Goal: Transaction & Acquisition: Download file/media

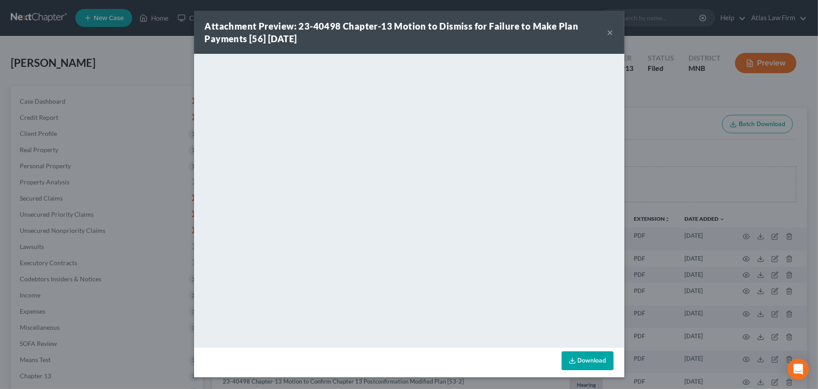
click at [608, 30] on button "×" at bounding box center [610, 32] width 6 height 11
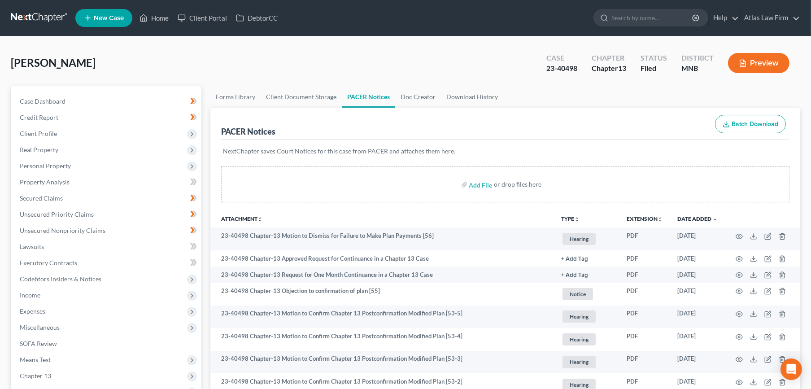
click at [42, 17] on link at bounding box center [39, 18] width 57 height 16
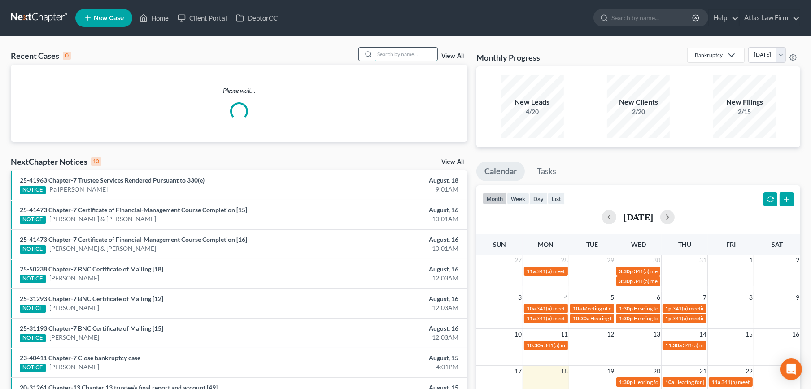
click at [410, 54] on input "search" at bounding box center [405, 54] width 63 height 13
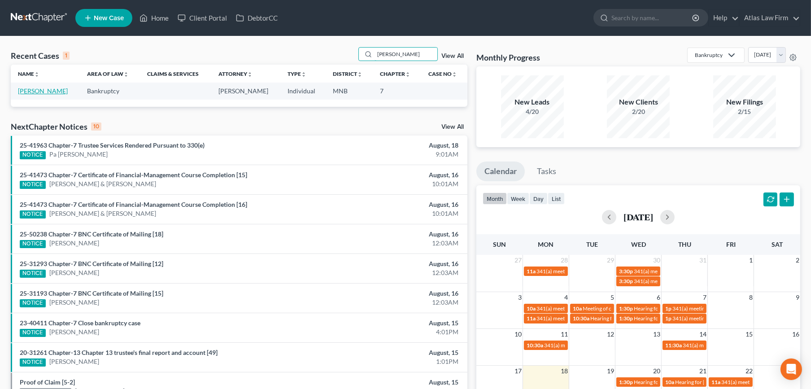
type input "farley"
click at [51, 91] on link "Farley, Carmen" at bounding box center [43, 91] width 50 height 8
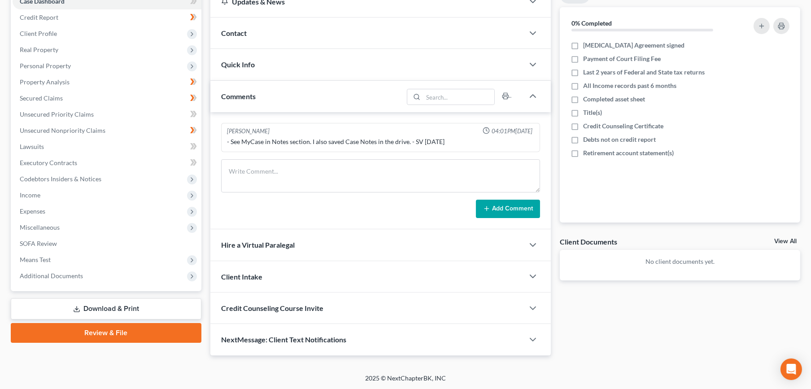
click at [124, 305] on link "Download & Print" at bounding box center [106, 308] width 191 height 21
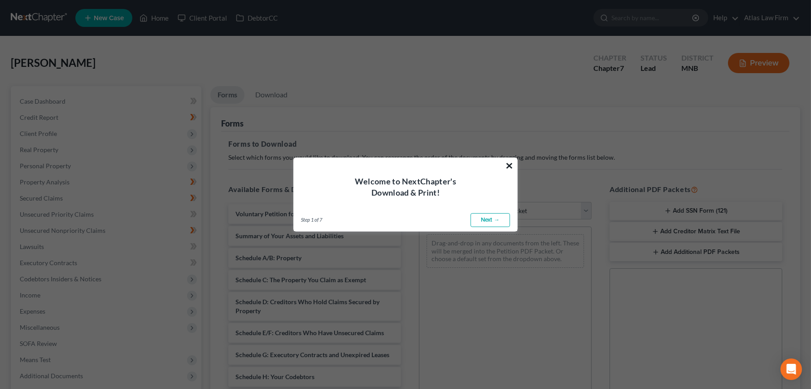
click at [508, 165] on button "×" at bounding box center [509, 165] width 9 height 14
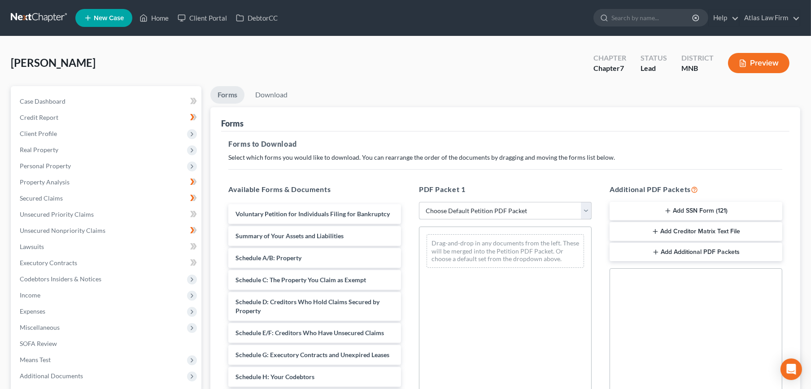
click at [532, 208] on select "Choose Default Petition PDF Packet Complete Bankruptcy Petition (all forms and …" at bounding box center [505, 211] width 173 height 18
select select "0"
click at [419, 202] on select "Choose Default Petition PDF Packet Complete Bankruptcy Petition (all forms and …" at bounding box center [505, 211] width 173 height 18
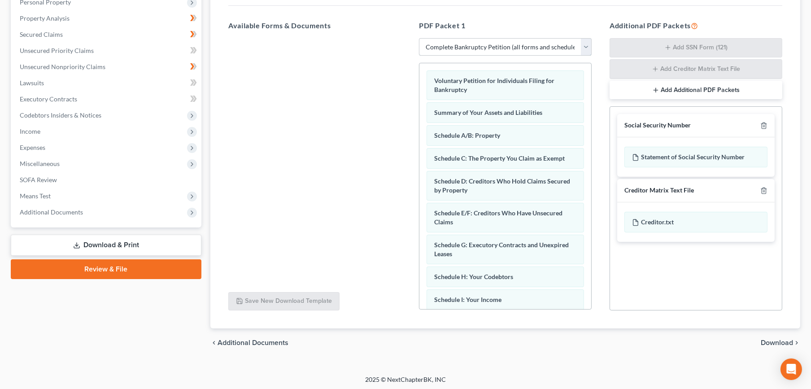
scroll to position [165, 0]
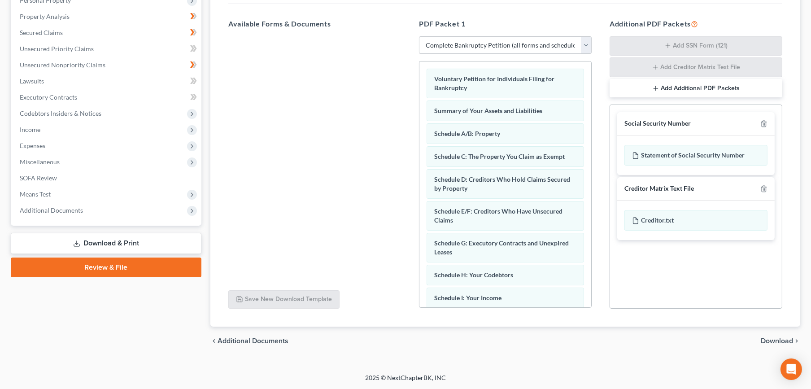
click at [772, 337] on span "Download" at bounding box center [776, 340] width 32 height 7
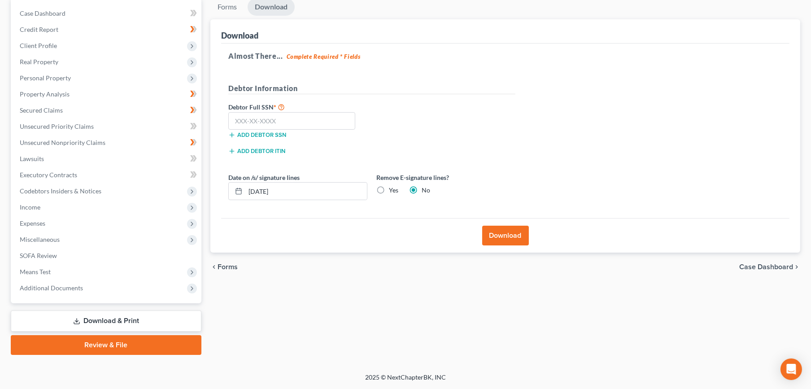
scroll to position [87, 0]
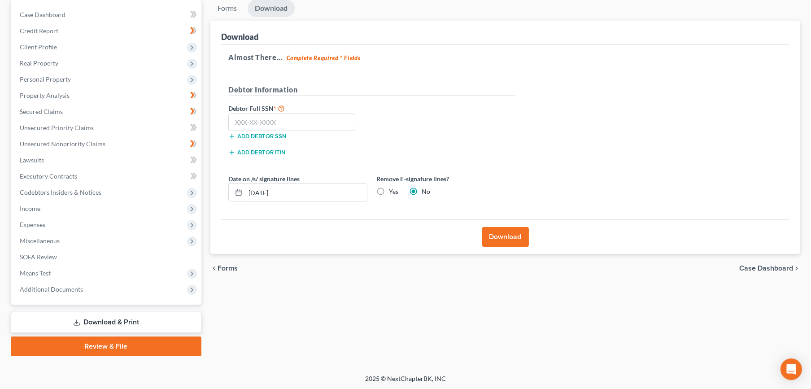
click at [395, 191] on label "Yes" at bounding box center [393, 191] width 9 height 9
click at [395, 191] on input "Yes" at bounding box center [395, 190] width 6 height 6
radio input "true"
radio input "false"
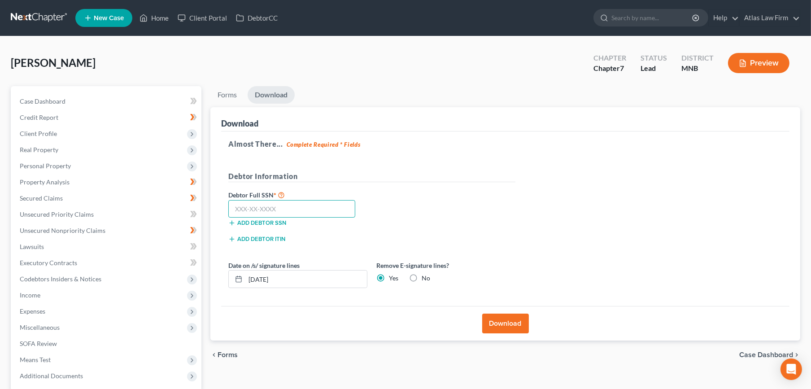
click at [270, 205] on input "text" at bounding box center [291, 209] width 127 height 18
paste input "483-88-0626"
type input "483-88-0626"
click at [493, 324] on button "Download" at bounding box center [505, 323] width 47 height 20
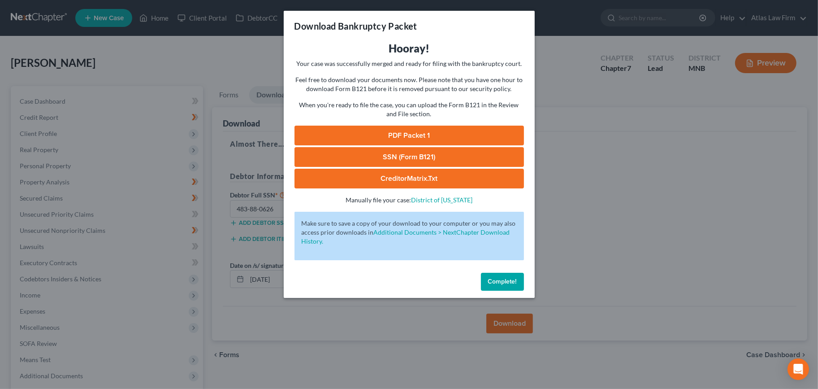
click at [364, 131] on link "PDF Packet 1" at bounding box center [410, 136] width 230 height 20
click at [380, 152] on link "SSN (Form B121)" at bounding box center [410, 157] width 230 height 20
